Goal: Complete application form

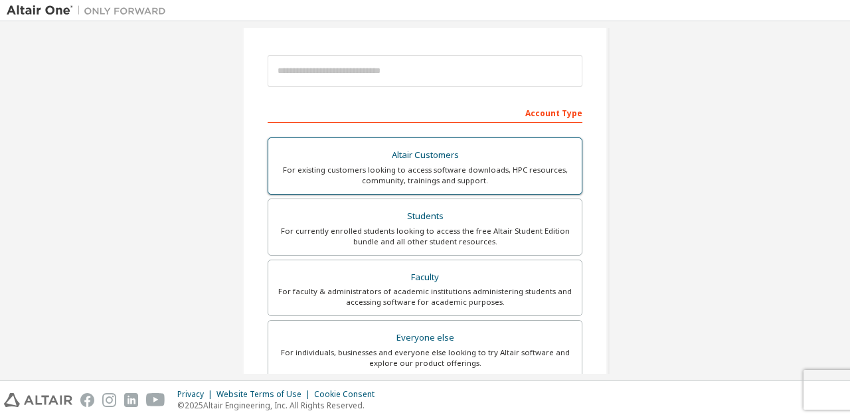
scroll to position [139, 0]
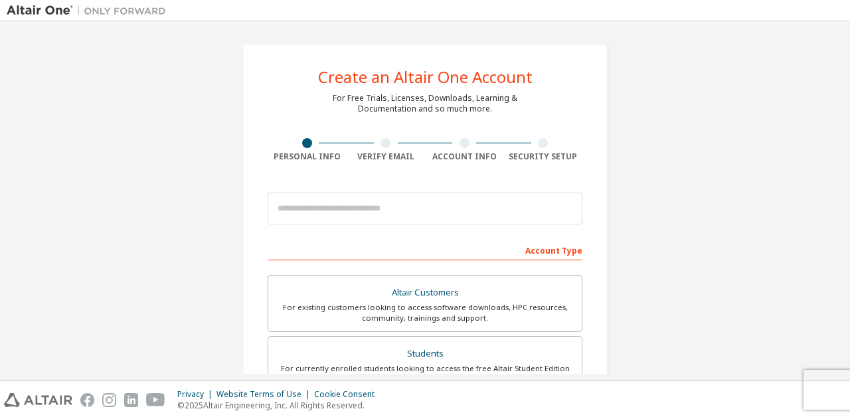
scroll to position [146, 0]
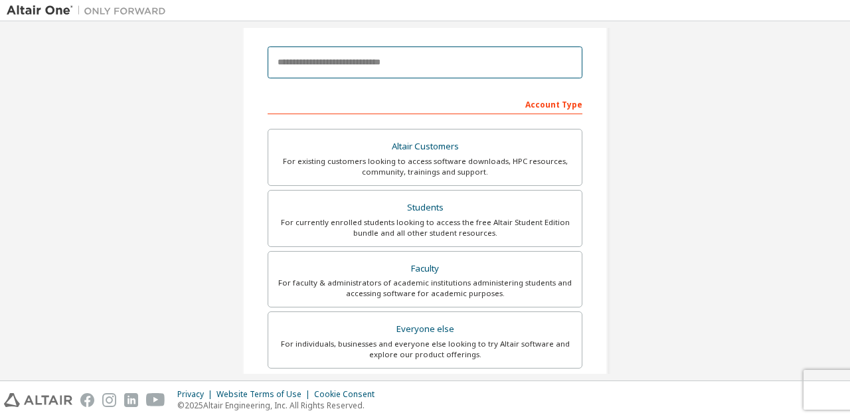
click at [404, 62] on input "email" at bounding box center [425, 62] width 315 height 32
type input "**********"
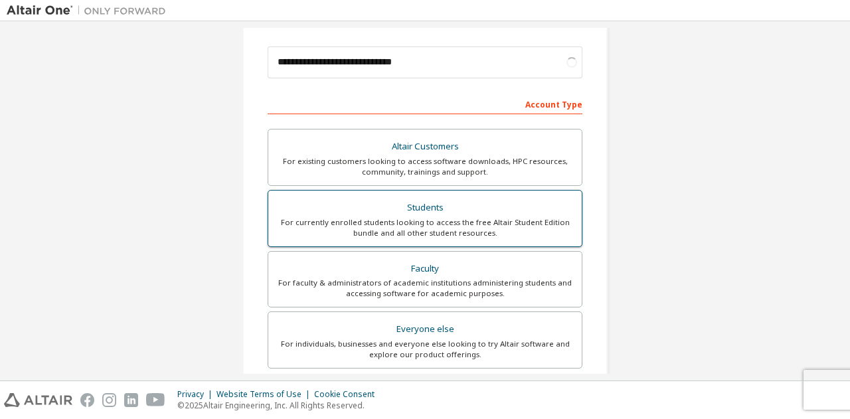
click at [487, 214] on div "Students" at bounding box center [424, 207] width 297 height 19
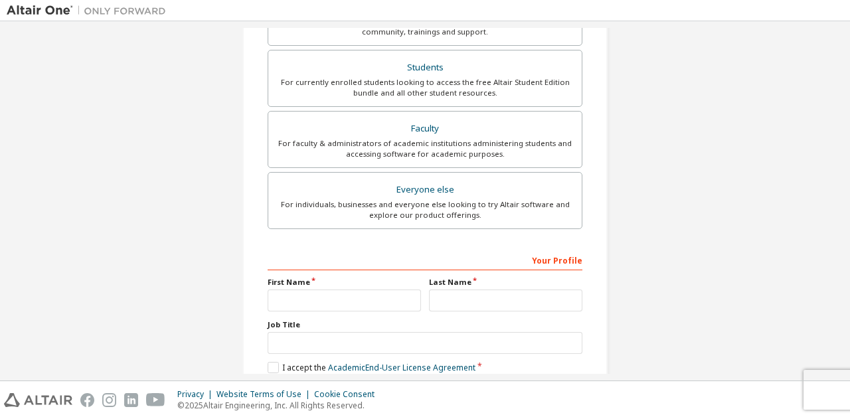
scroll to position [299, 0]
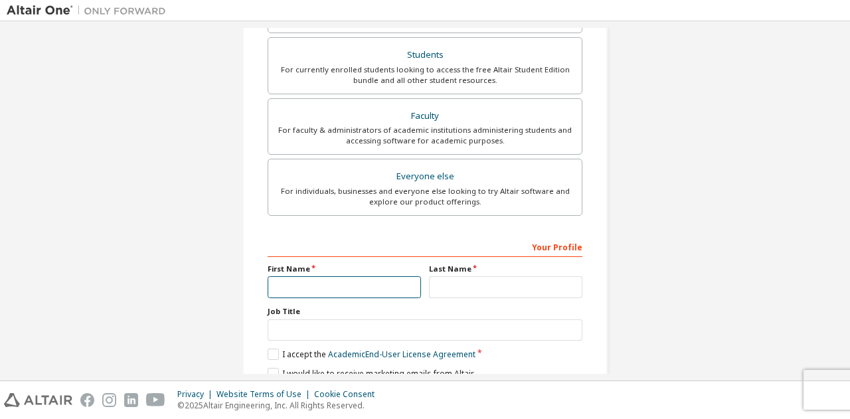
click at [351, 278] on input "text" at bounding box center [344, 287] width 153 height 22
type input "****"
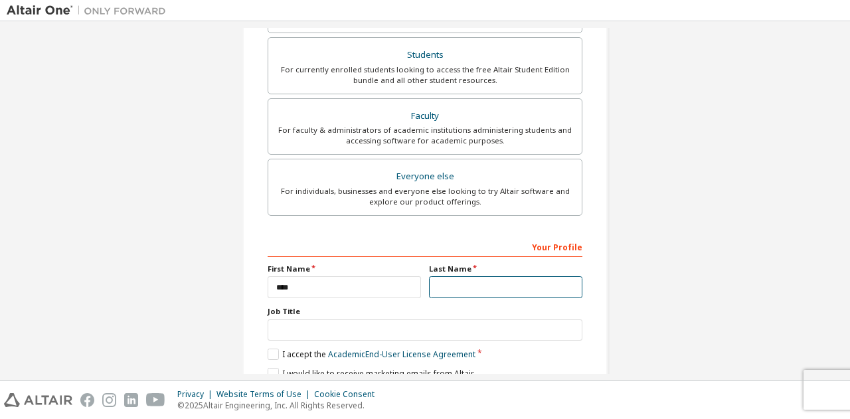
click at [474, 277] on input "text" at bounding box center [505, 287] width 153 height 22
type input "**********"
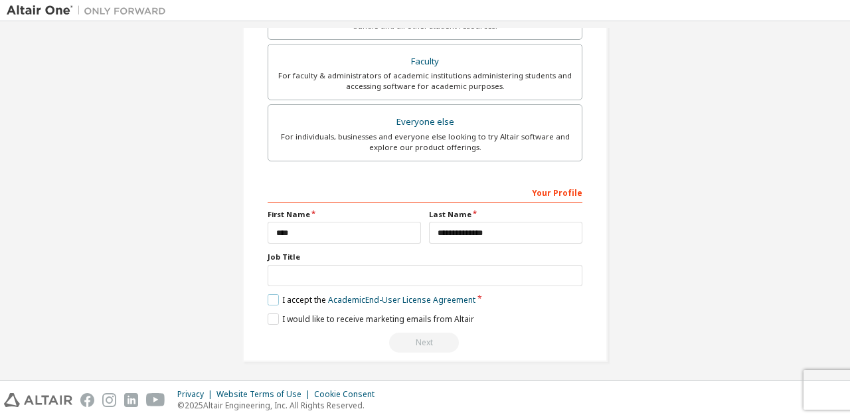
click at [300, 299] on label "I accept the Academic End-User License Agreement" at bounding box center [372, 299] width 208 height 11
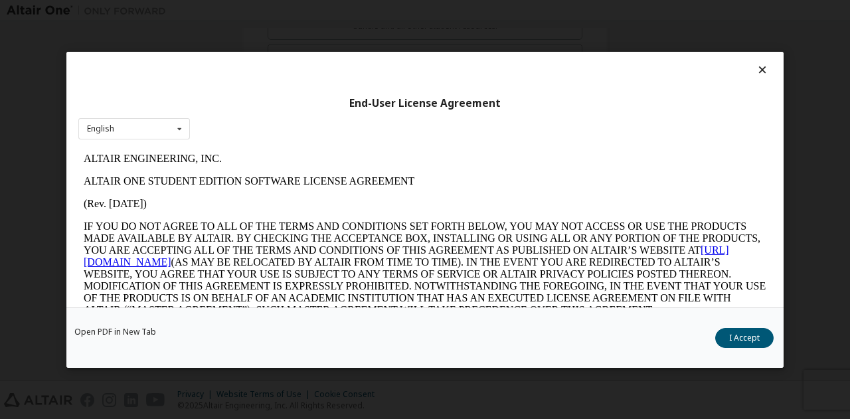
scroll to position [0, 0]
click at [729, 338] on button "I Accept" at bounding box center [744, 337] width 58 height 20
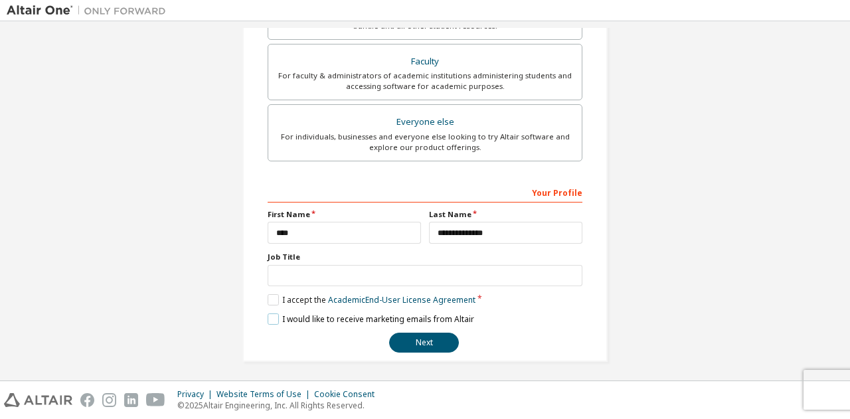
click at [272, 318] on label "I would like to receive marketing emails from Altair" at bounding box center [371, 318] width 206 height 11
click at [409, 344] on button "Next" at bounding box center [424, 343] width 70 height 20
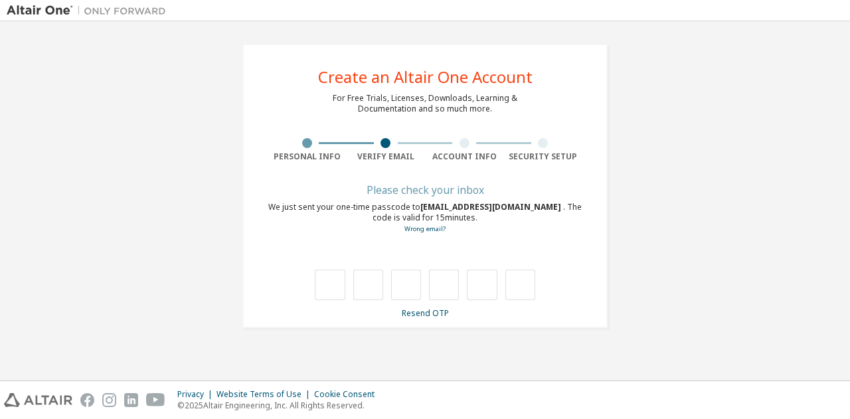
type input "*"
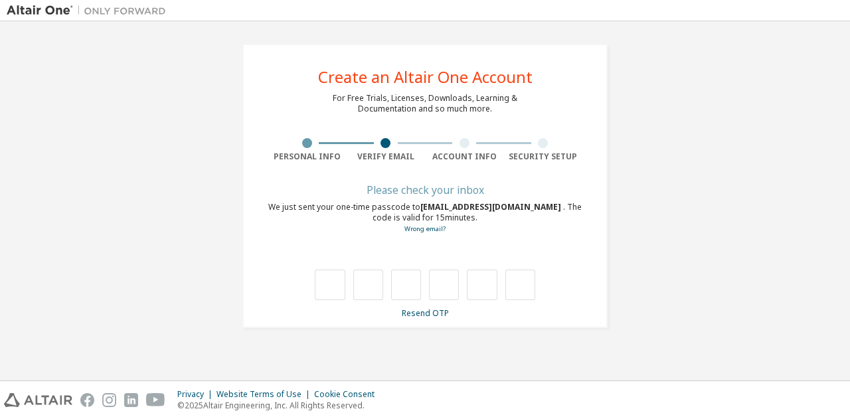
type input "*"
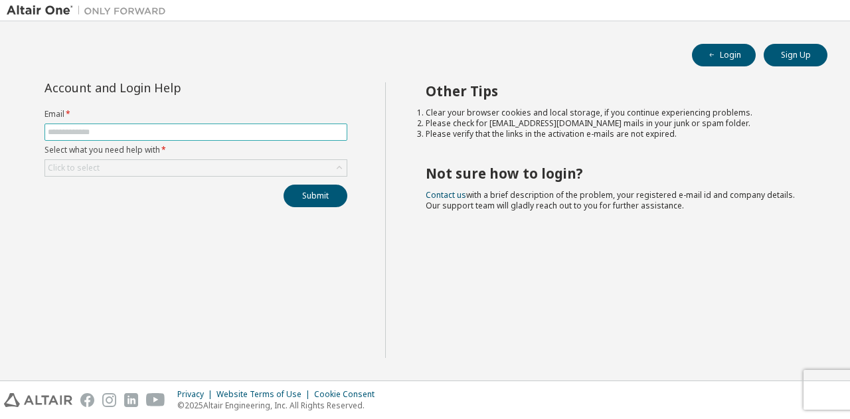
click at [208, 131] on input "text" at bounding box center [196, 132] width 296 height 11
